Goal: Find specific page/section: Find specific page/section

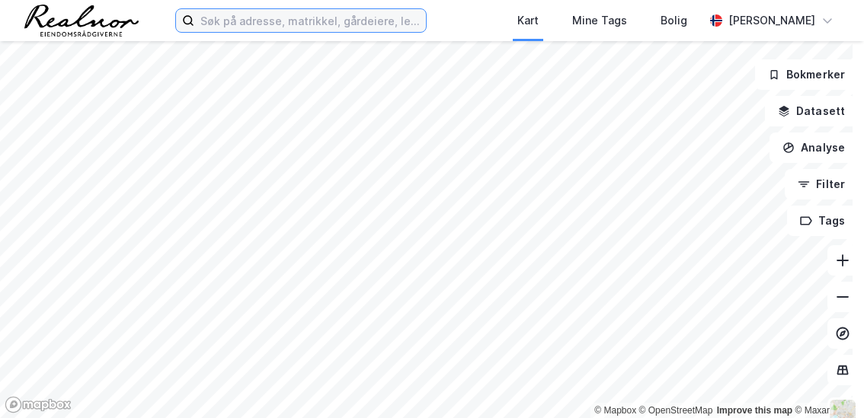
click at [232, 18] on input at bounding box center [310, 20] width 232 height 23
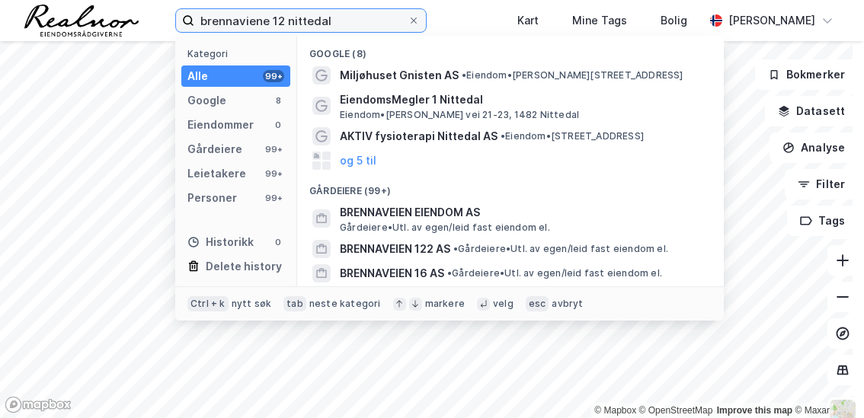
click at [249, 21] on input "brennaviene 12 nittedal" at bounding box center [300, 20] width 213 height 23
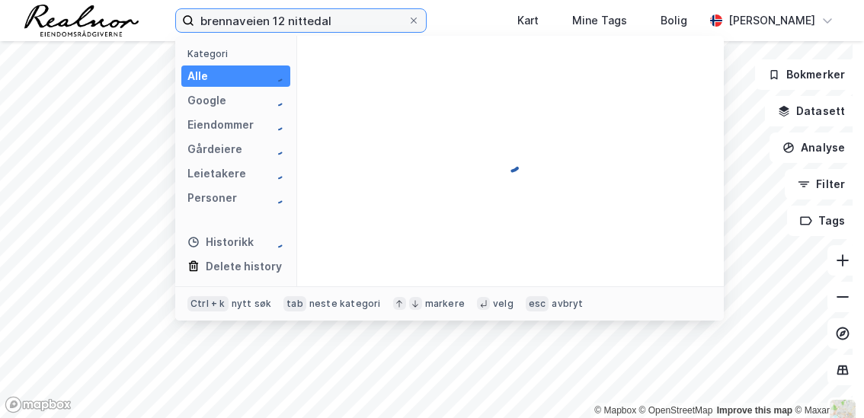
type input "brennaveien 12 nittedal"
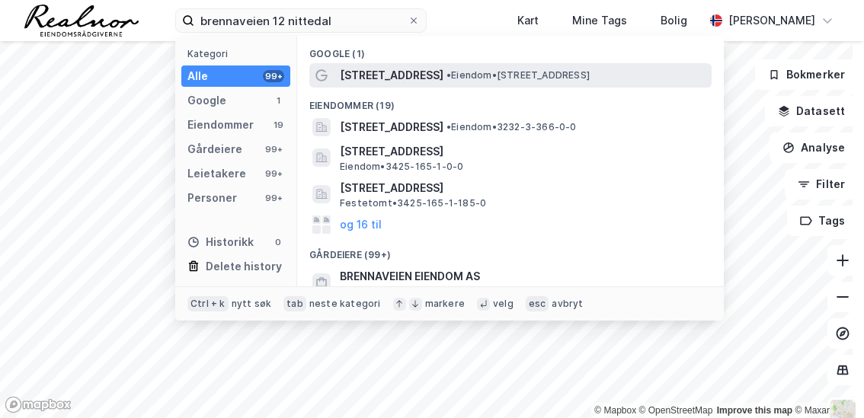
click at [454, 80] on span "• Eiendom • Brennaveien 12, 1481 Hagan" at bounding box center [517, 75] width 143 height 12
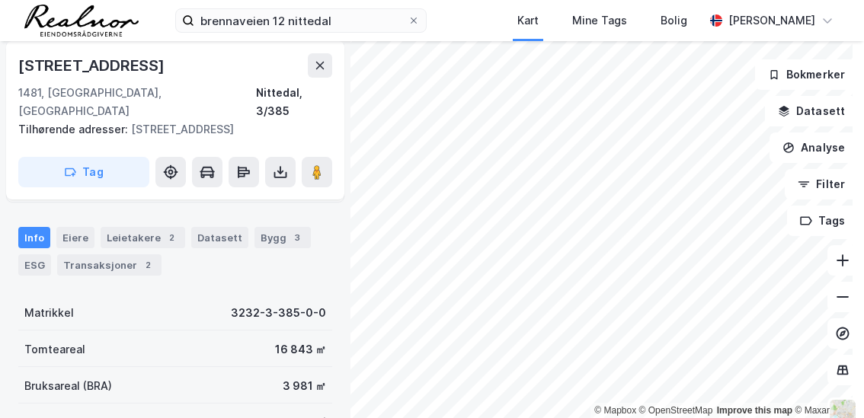
scroll to position [76, 0]
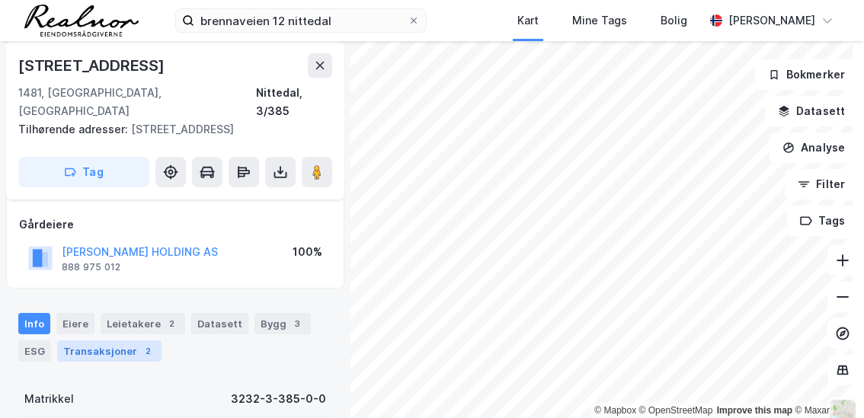
click at [119, 341] on div "Transaksjoner 2" at bounding box center [109, 351] width 104 height 21
